Goal: Information Seeking & Learning: Learn about a topic

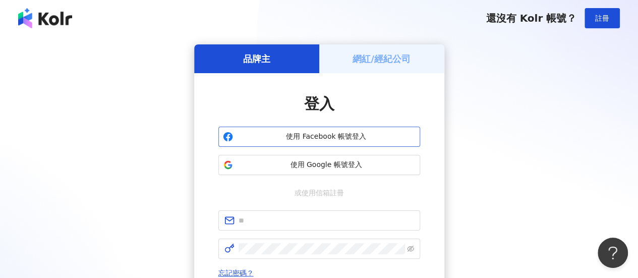
click at [329, 135] on span "使用 Facebook 帳號登入" at bounding box center [326, 137] width 178 height 10
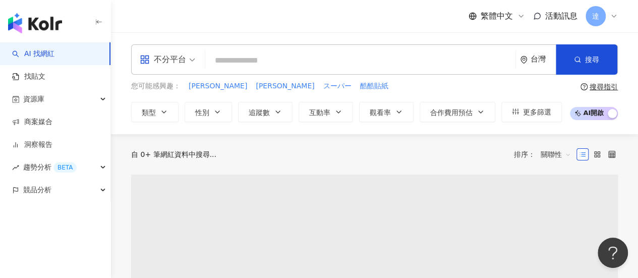
click at [240, 58] on input "search" at bounding box center [360, 60] width 302 height 19
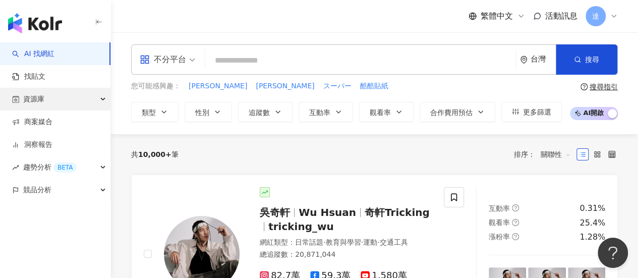
click at [31, 99] on span "資源庫" at bounding box center [33, 99] width 21 height 23
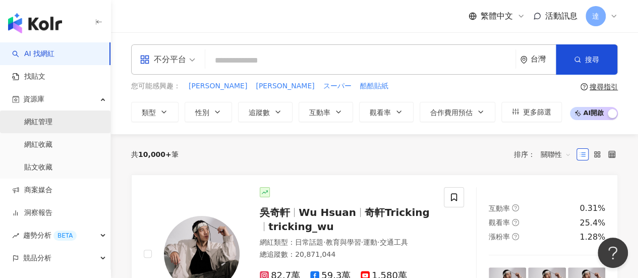
click at [45, 123] on link "網紅管理" at bounding box center [38, 122] width 28 height 10
click at [270, 60] on input "search" at bounding box center [360, 60] width 302 height 19
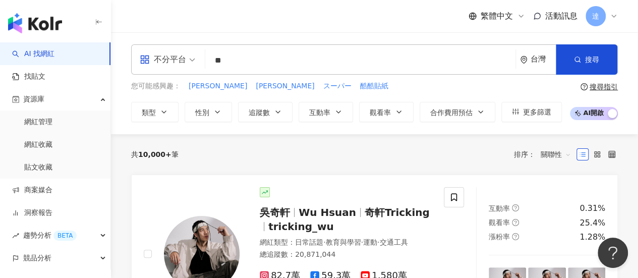
type input "**"
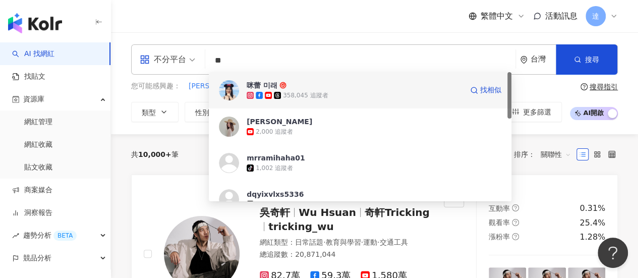
click at [227, 91] on img at bounding box center [229, 90] width 20 height 20
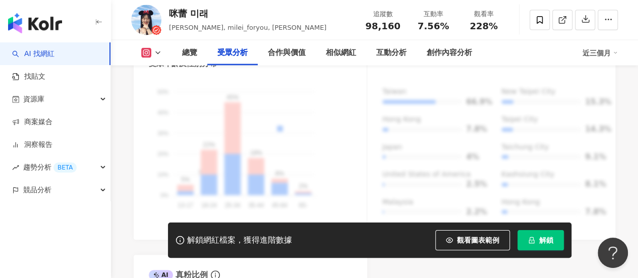
scroll to position [1008, 0]
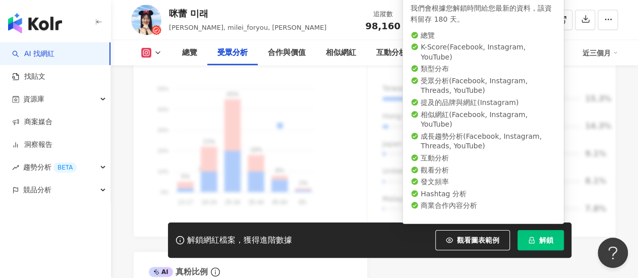
click at [537, 231] on button "解鎖" at bounding box center [540, 240] width 46 height 20
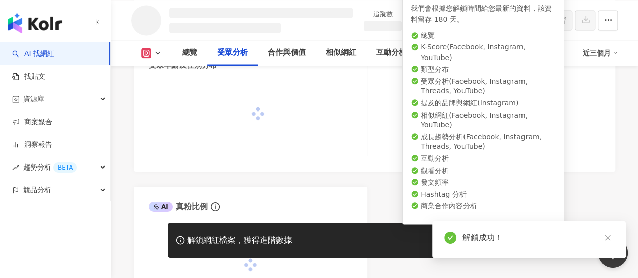
scroll to position [889, 0]
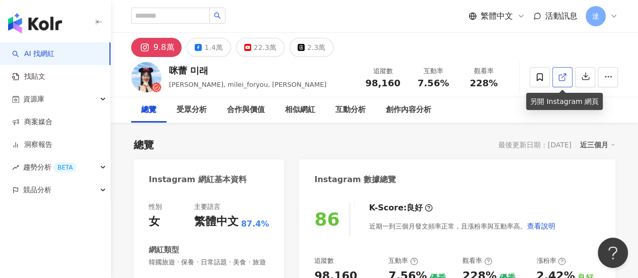
click at [563, 76] on line at bounding box center [564, 76] width 4 height 4
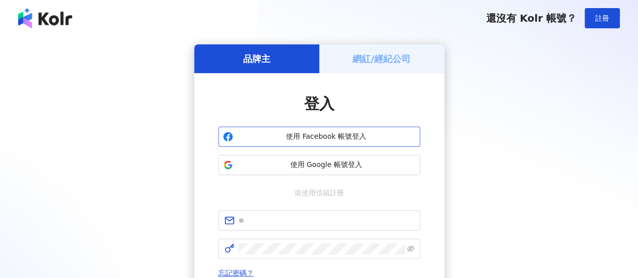
click at [333, 141] on span "使用 Facebook 帳號登入" at bounding box center [326, 137] width 178 height 10
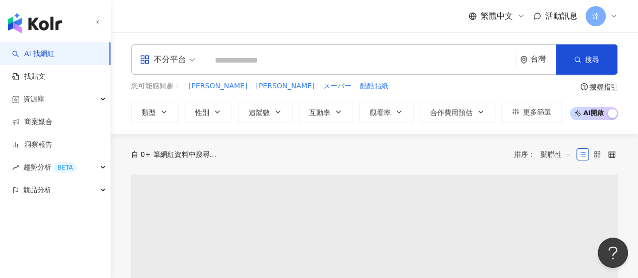
click at [251, 58] on input "search" at bounding box center [360, 60] width 302 height 19
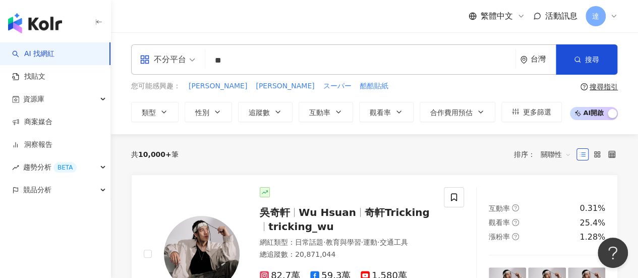
type input "**"
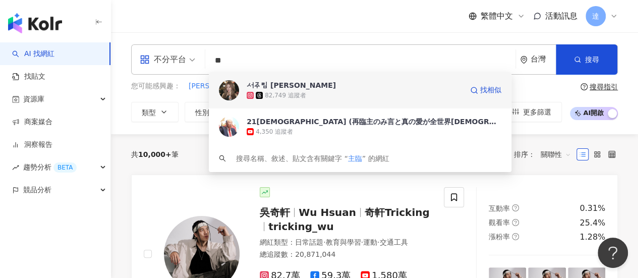
click at [283, 84] on div "서주림 [PERSON_NAME]" at bounding box center [291, 85] width 89 height 10
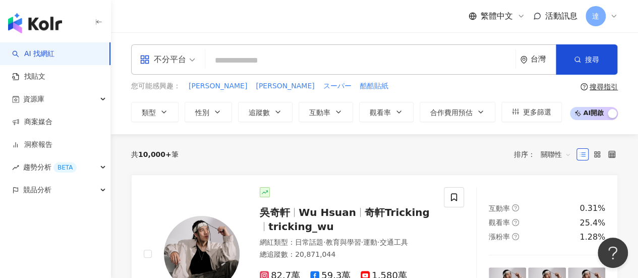
click at [275, 57] on input "search" at bounding box center [360, 60] width 302 height 19
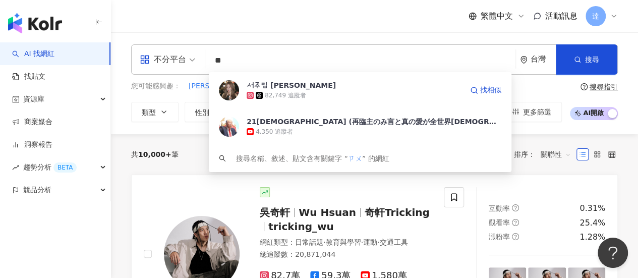
type input "*"
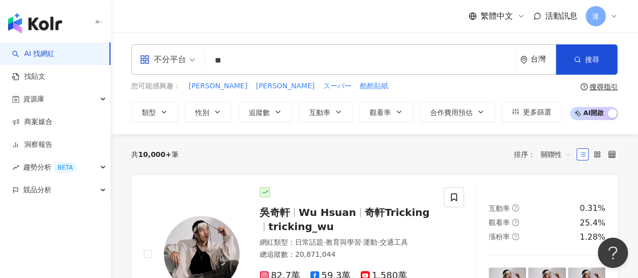
type input "**"
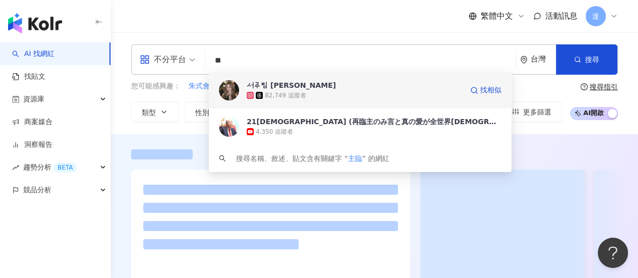
click at [229, 94] on img at bounding box center [229, 90] width 20 height 20
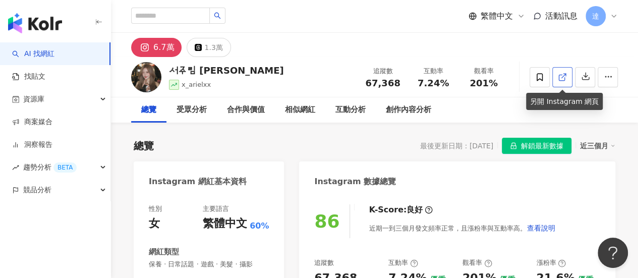
click at [561, 77] on icon at bounding box center [562, 77] width 9 height 9
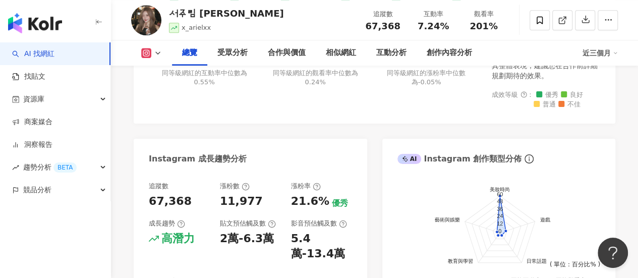
scroll to position [403, 0]
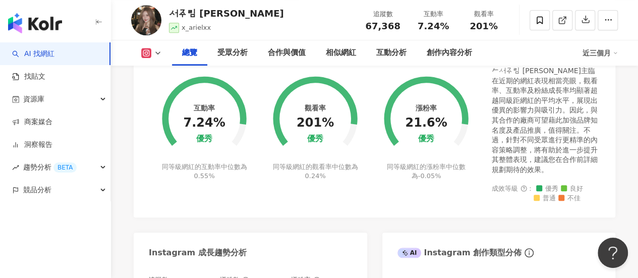
click at [54, 53] on link "AI 找網紅" at bounding box center [33, 54] width 42 height 10
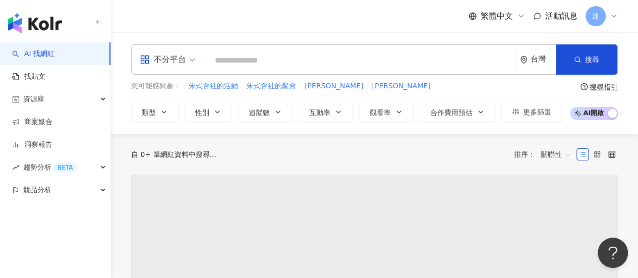
click at [258, 58] on input "search" at bounding box center [360, 60] width 302 height 19
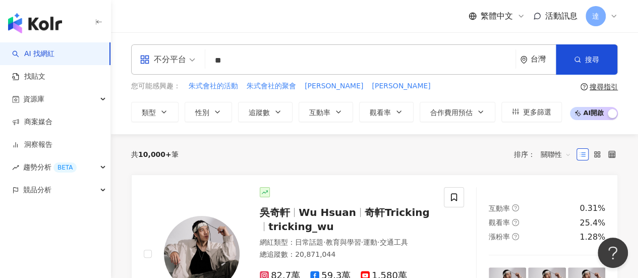
type input "**"
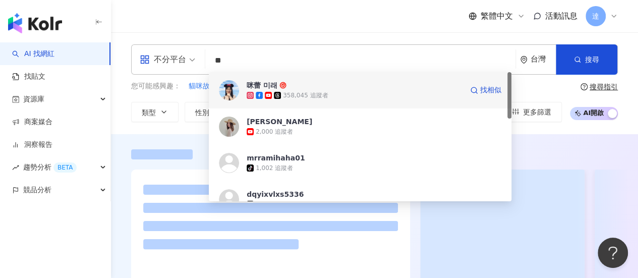
click at [232, 87] on img at bounding box center [229, 90] width 20 height 20
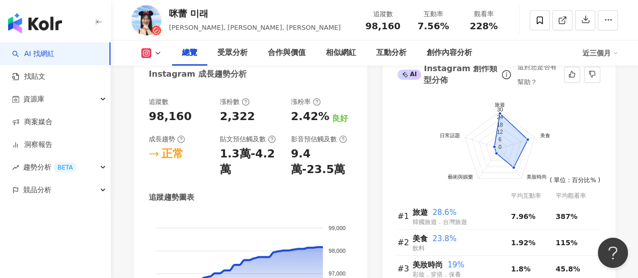
scroll to position [605, 0]
